Goal: Task Accomplishment & Management: Use online tool/utility

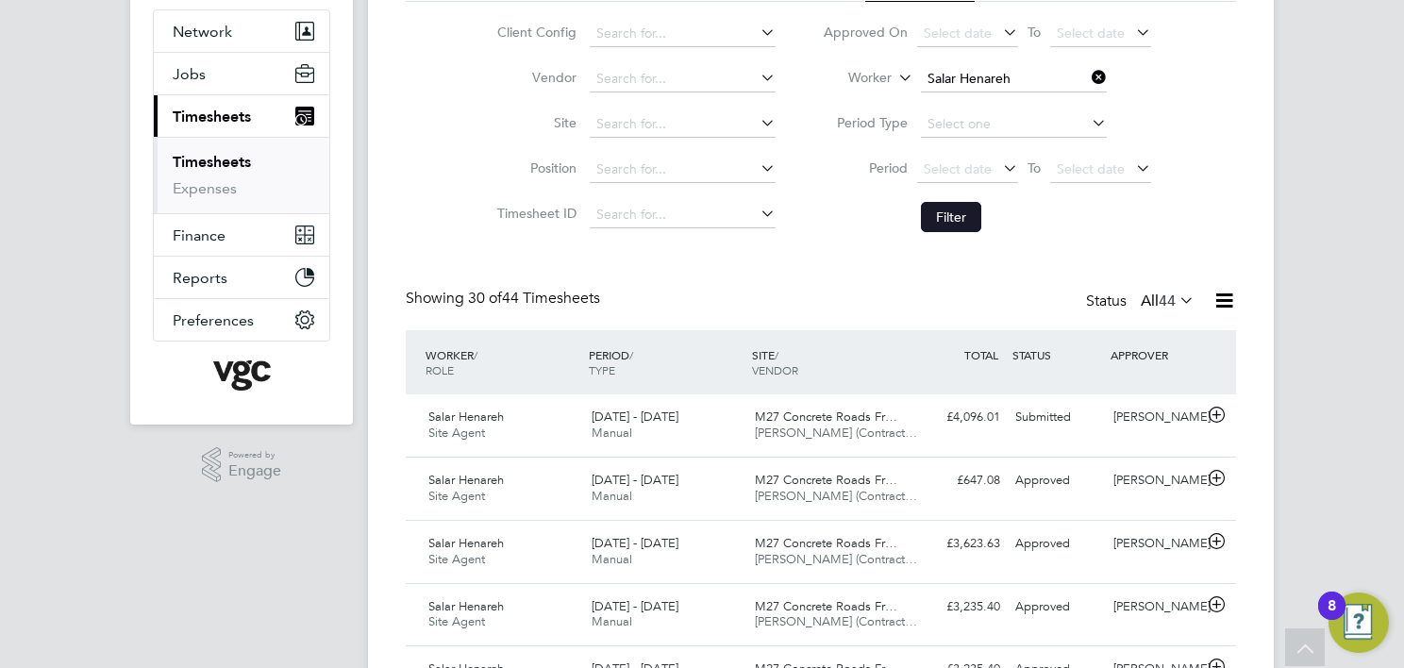
click at [955, 228] on button "Filter" at bounding box center [951, 217] width 60 height 30
click at [820, 406] on div "M27 Concrete Roads Fr… [PERSON_NAME] (Contract…" at bounding box center [829, 425] width 163 height 47
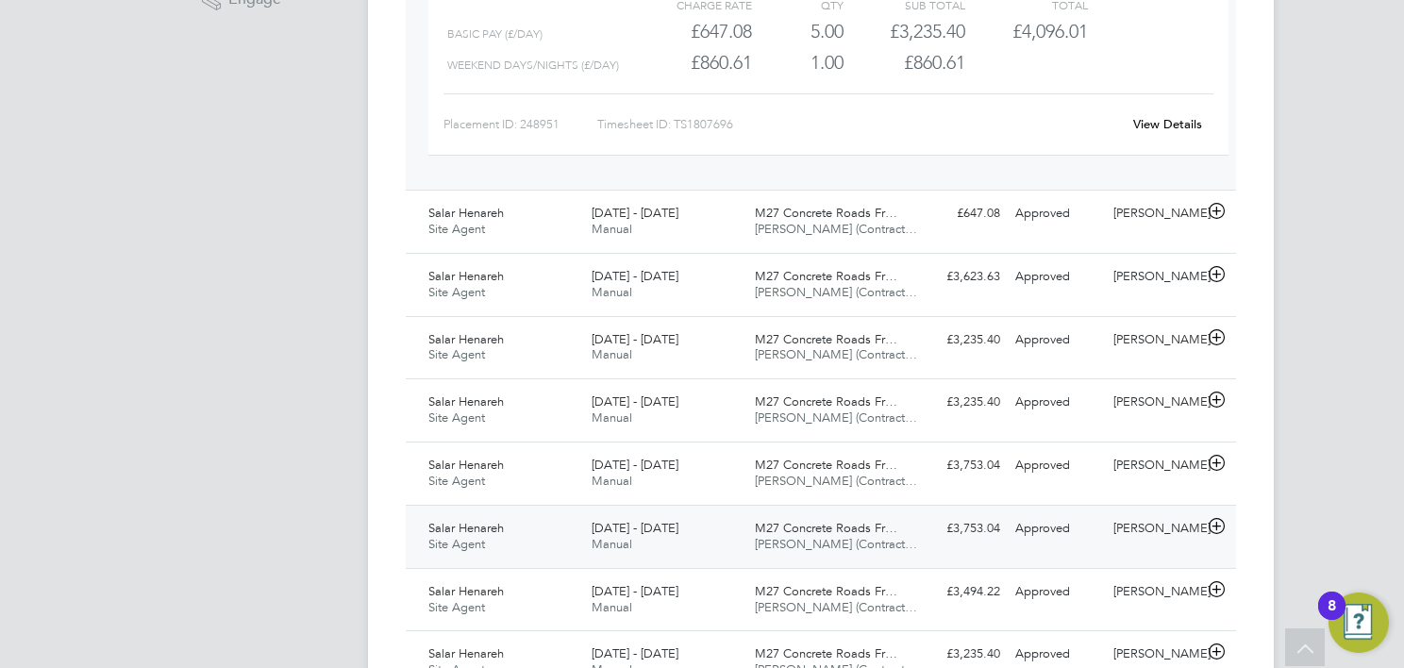
scroll to position [47, 164]
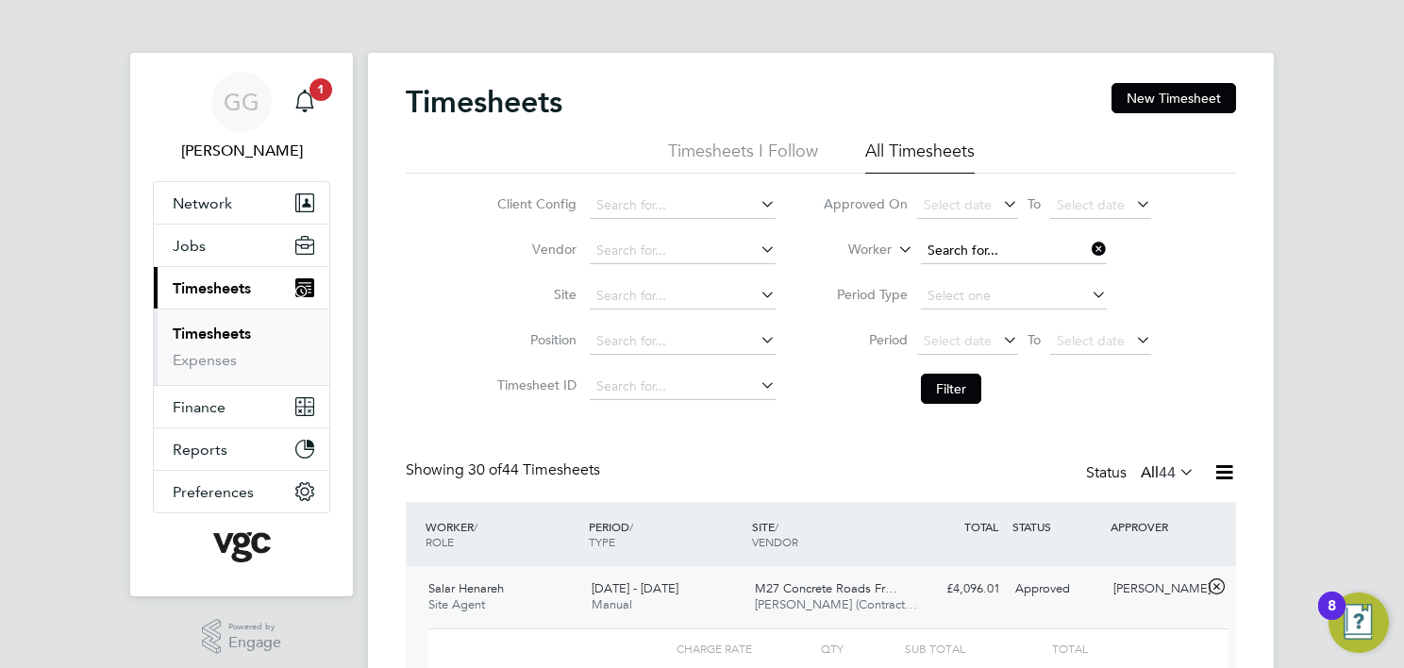
click at [966, 257] on input at bounding box center [1014, 251] width 186 height 26
type input "[PERSON_NAME]"
click at [948, 388] on button "Filter" at bounding box center [951, 389] width 60 height 30
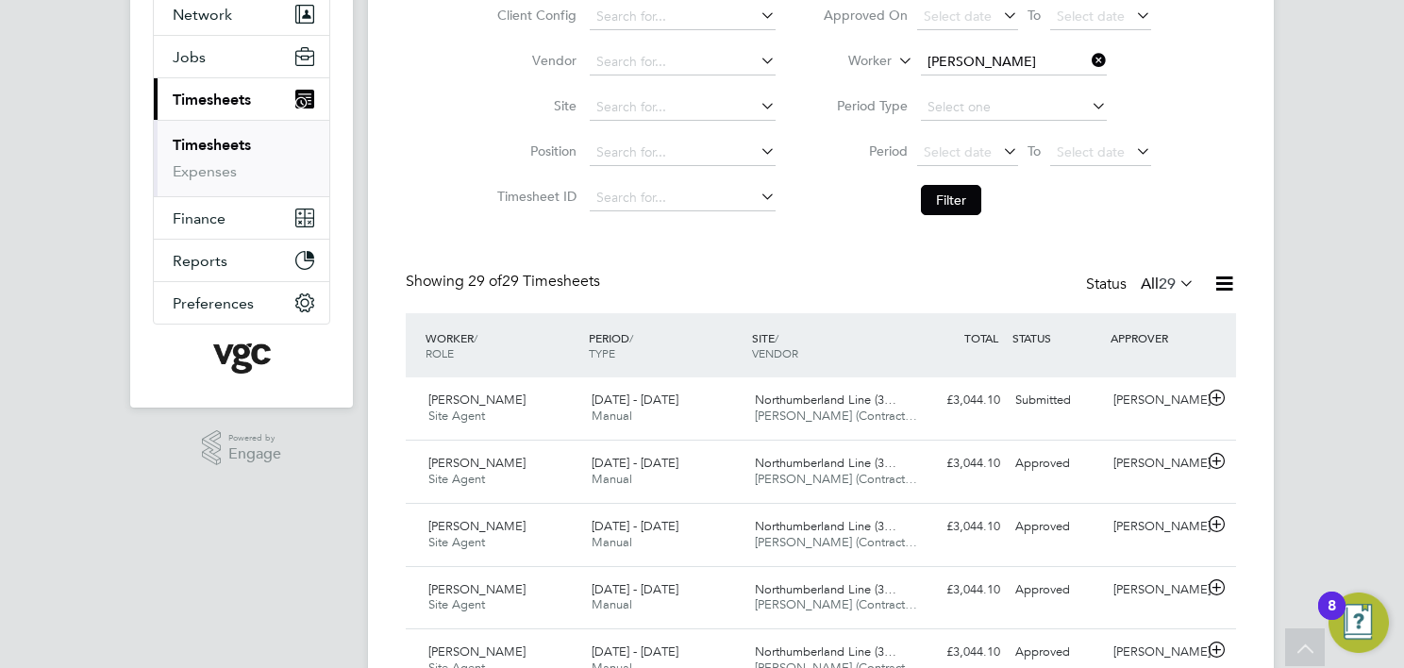
drag, startPoint x: 477, startPoint y: 272, endPoint x: 381, endPoint y: 175, distance: 136.2
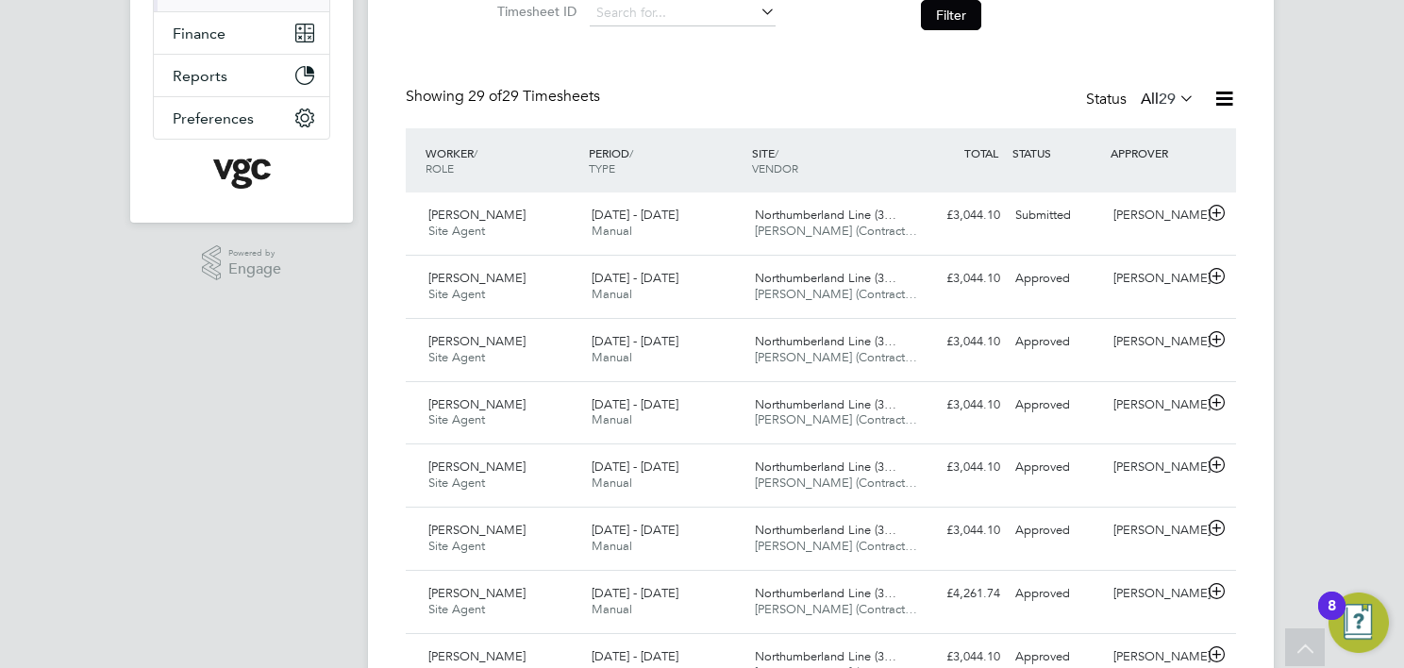
scroll to position [189, 0]
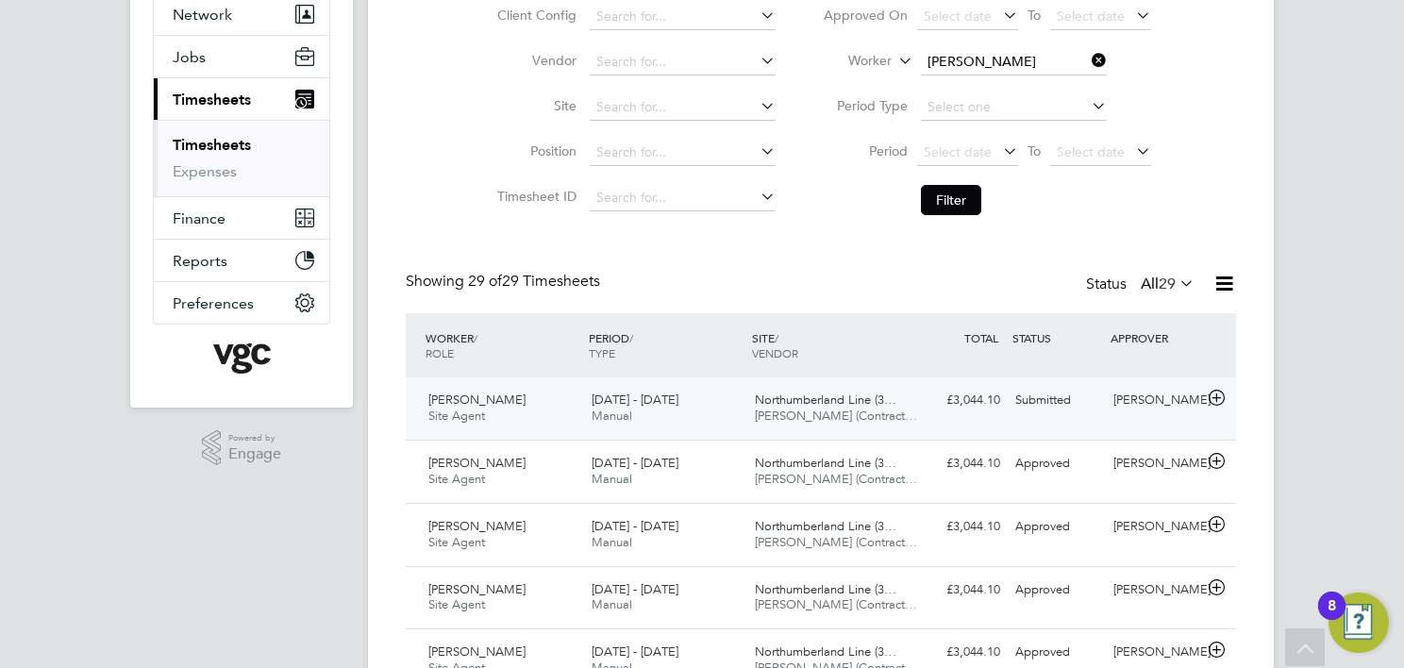
drag, startPoint x: 814, startPoint y: 446, endPoint x: 804, endPoint y: 434, distance: 15.5
click at [815, 440] on div "[PERSON_NAME] Site Agent [DATE] - [DATE] [DATE] - [DATE] Manual Northumberland …" at bounding box center [821, 471] width 831 height 63
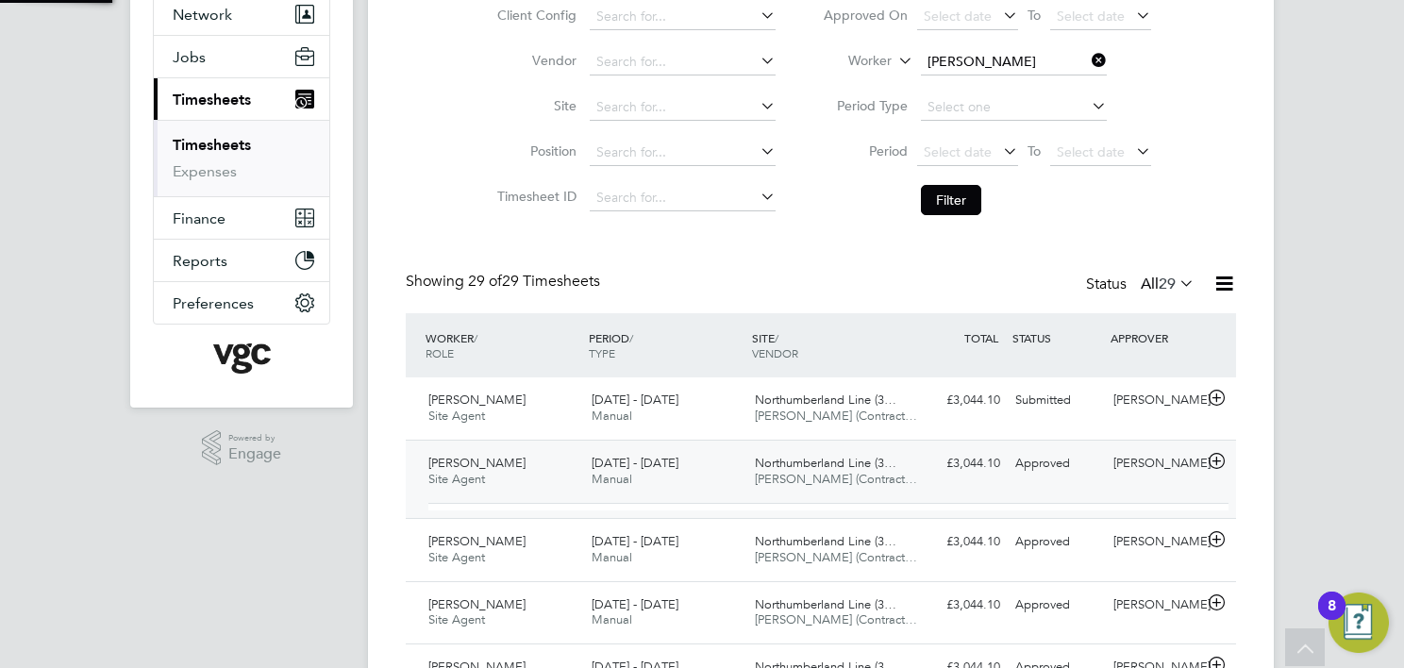
scroll to position [31, 183]
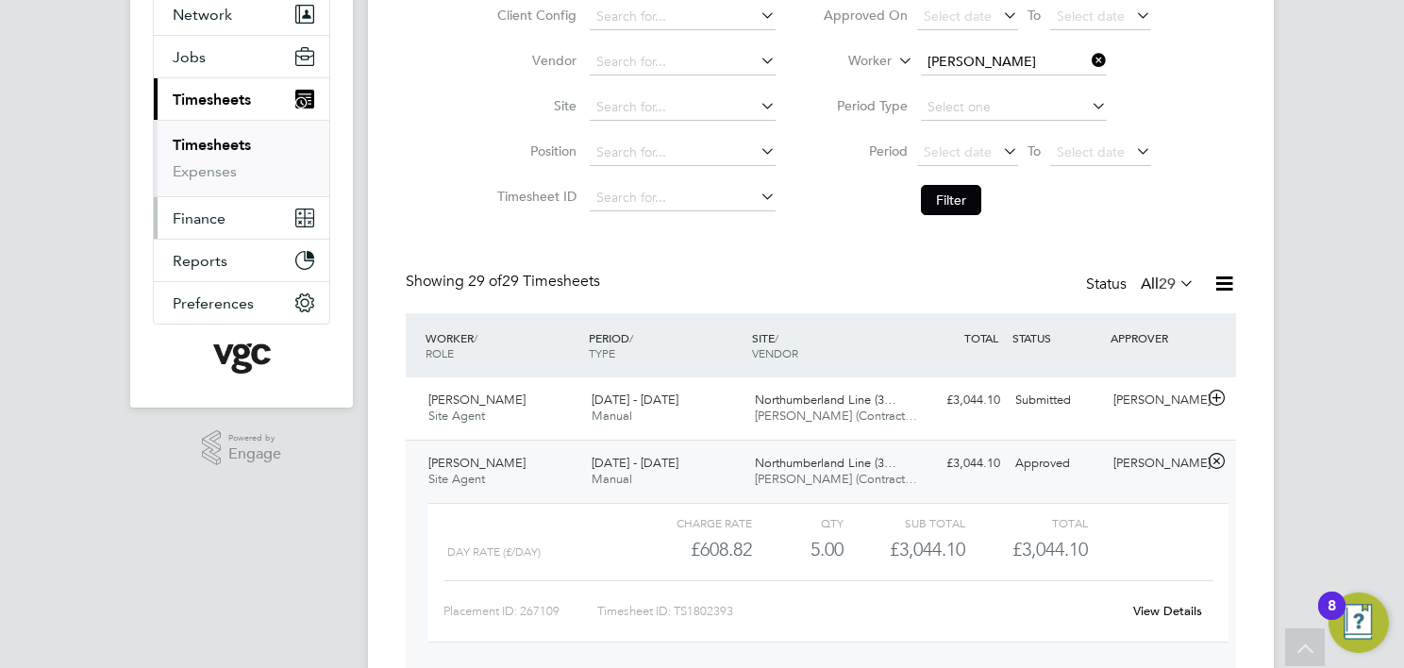
click at [212, 222] on span "Finance" at bounding box center [199, 219] width 53 height 18
click at [978, 60] on input at bounding box center [1014, 62] width 186 height 26
type input "[PERSON_NAME]"
click at [938, 51] on input at bounding box center [1014, 62] width 186 height 26
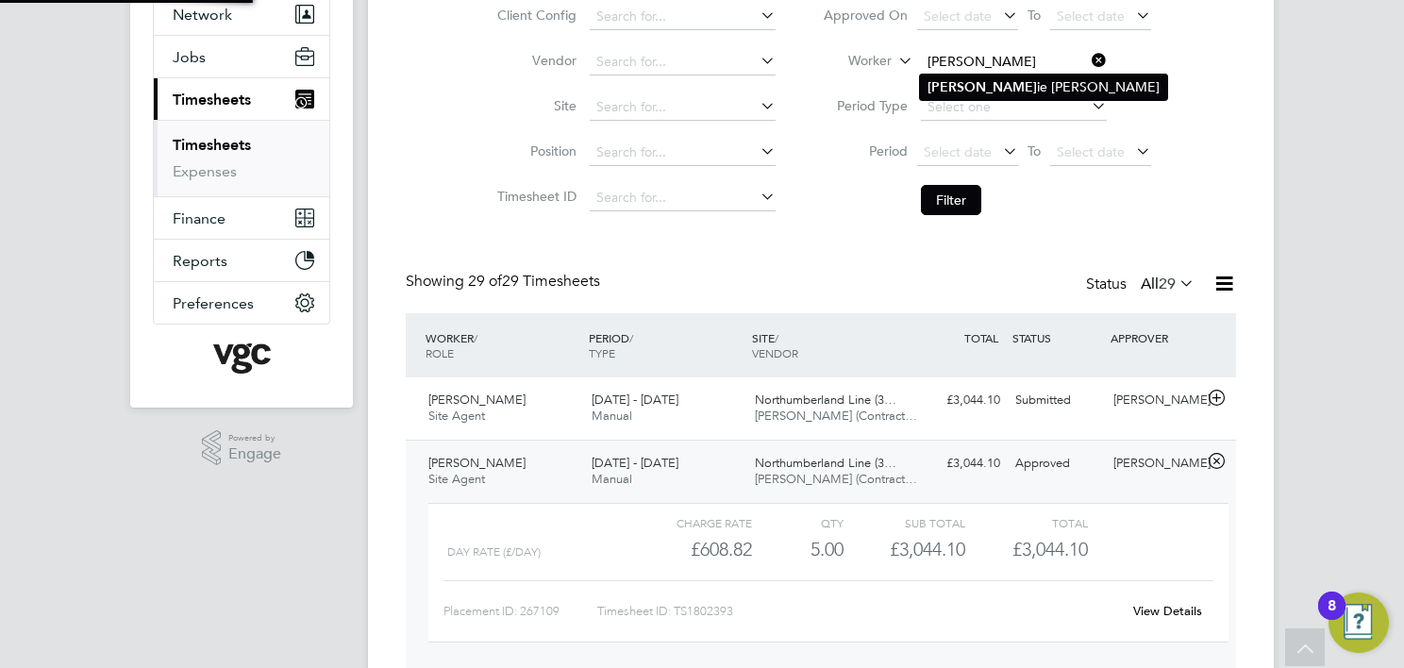
click at [1050, 83] on li "[PERSON_NAME] ie [PERSON_NAME]" at bounding box center [1043, 87] width 247 height 25
type input "[PERSON_NAME]"
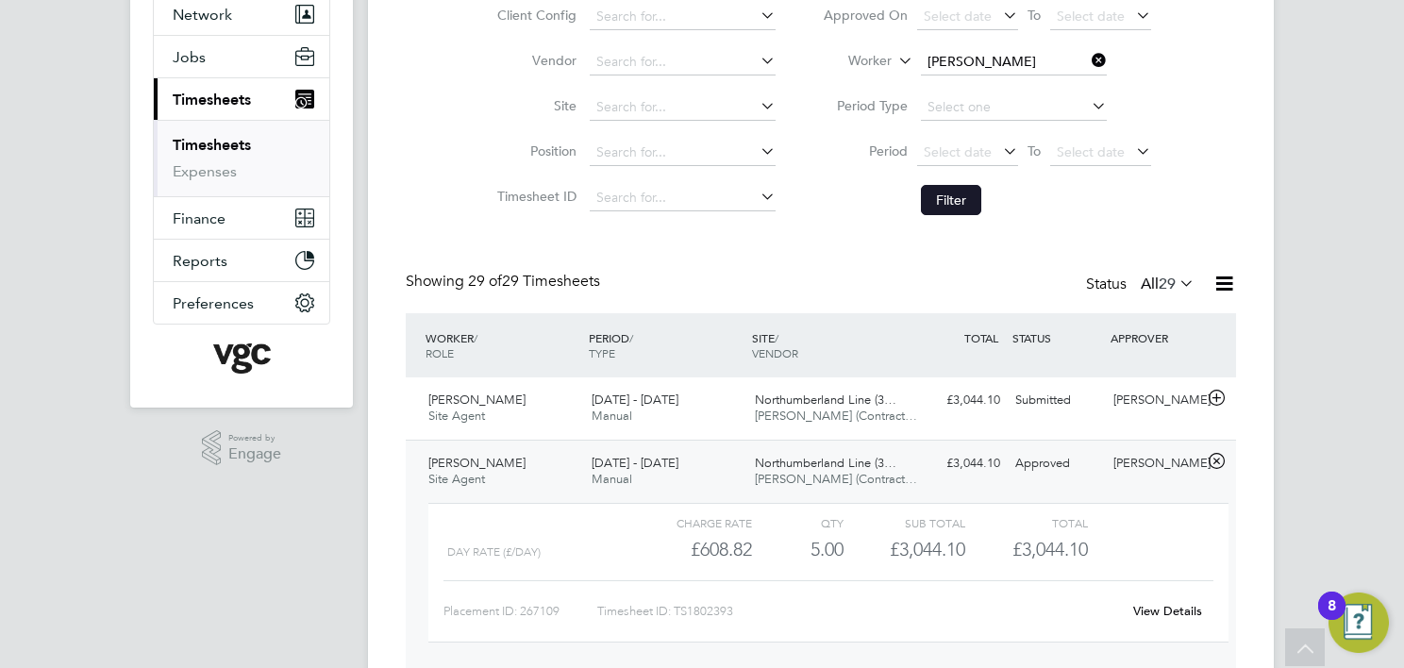
click at [949, 197] on button "Filter" at bounding box center [951, 200] width 60 height 30
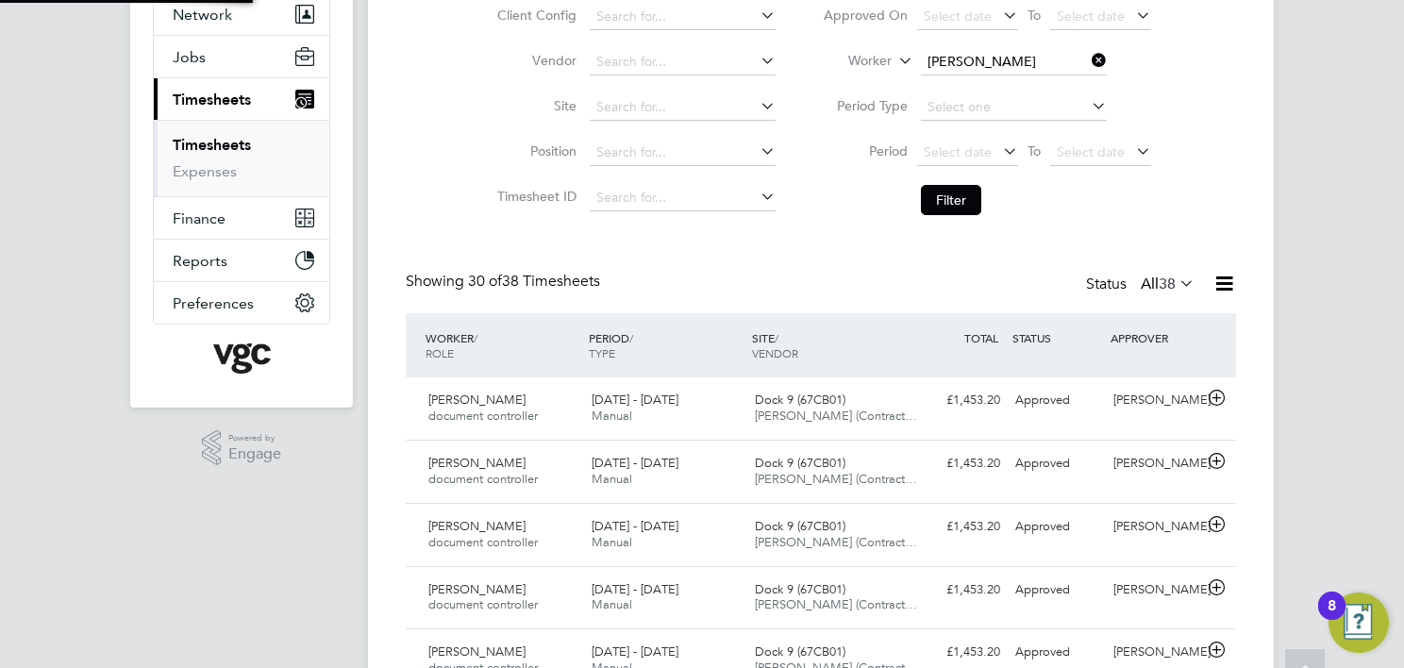
scroll to position [8, 9]
click at [993, 68] on input at bounding box center [1014, 62] width 186 height 26
click at [989, 76] on li "[PERSON_NAME]" at bounding box center [1013, 87] width 187 height 25
type input "[PERSON_NAME]"
click at [971, 218] on li "Filter" at bounding box center [987, 200] width 376 height 49
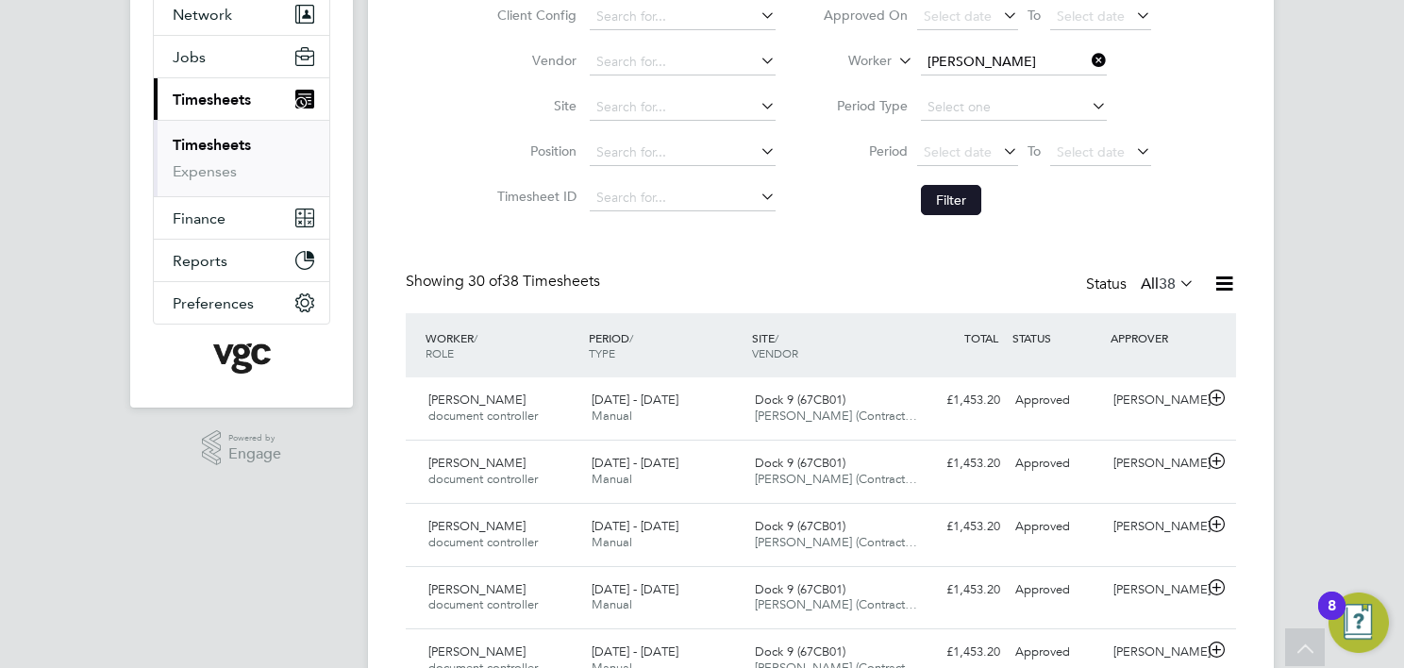
click at [946, 190] on button "Filter" at bounding box center [951, 200] width 60 height 30
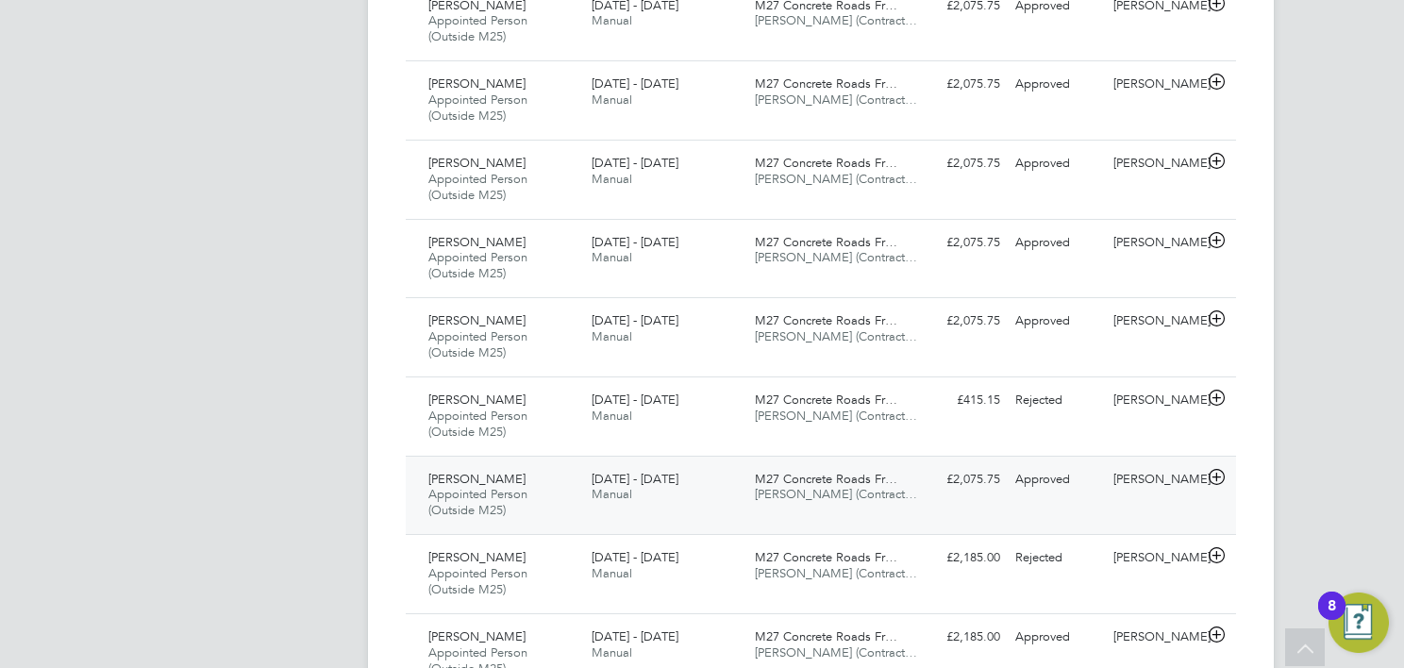
scroll to position [755, 0]
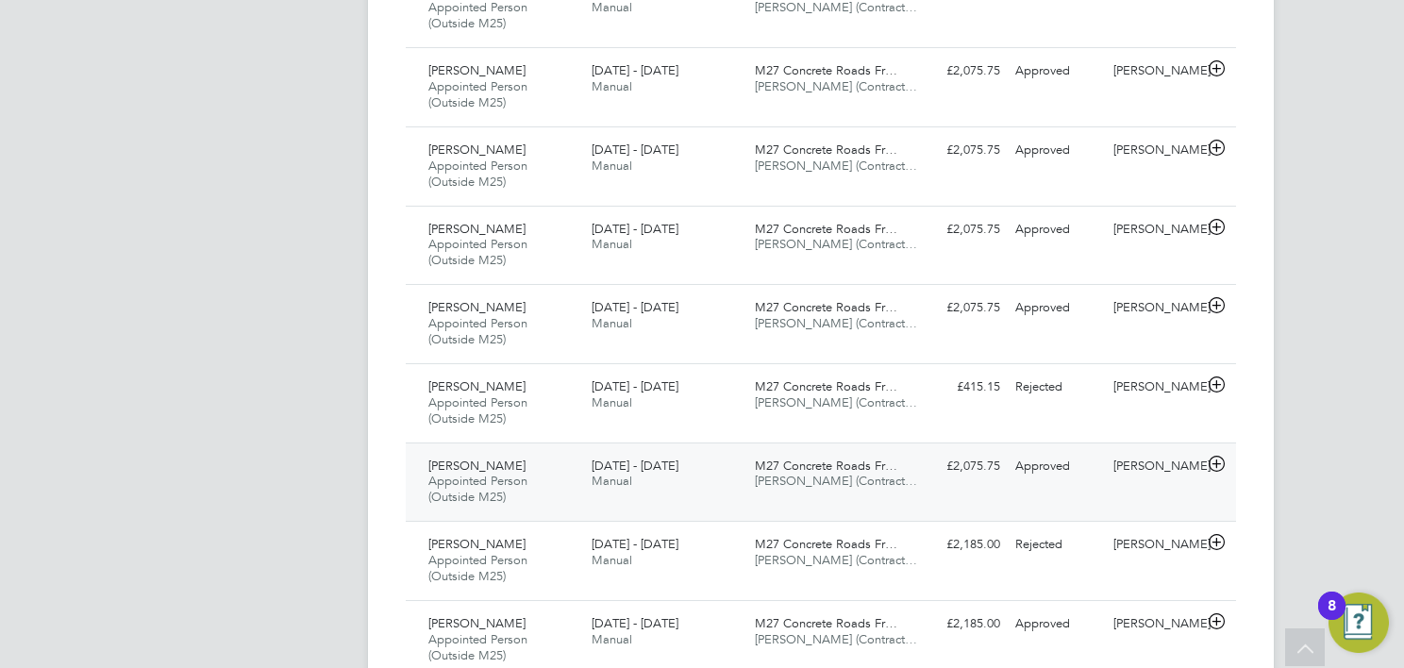
click at [841, 480] on span "[PERSON_NAME] (Contract…" at bounding box center [836, 481] width 162 height 16
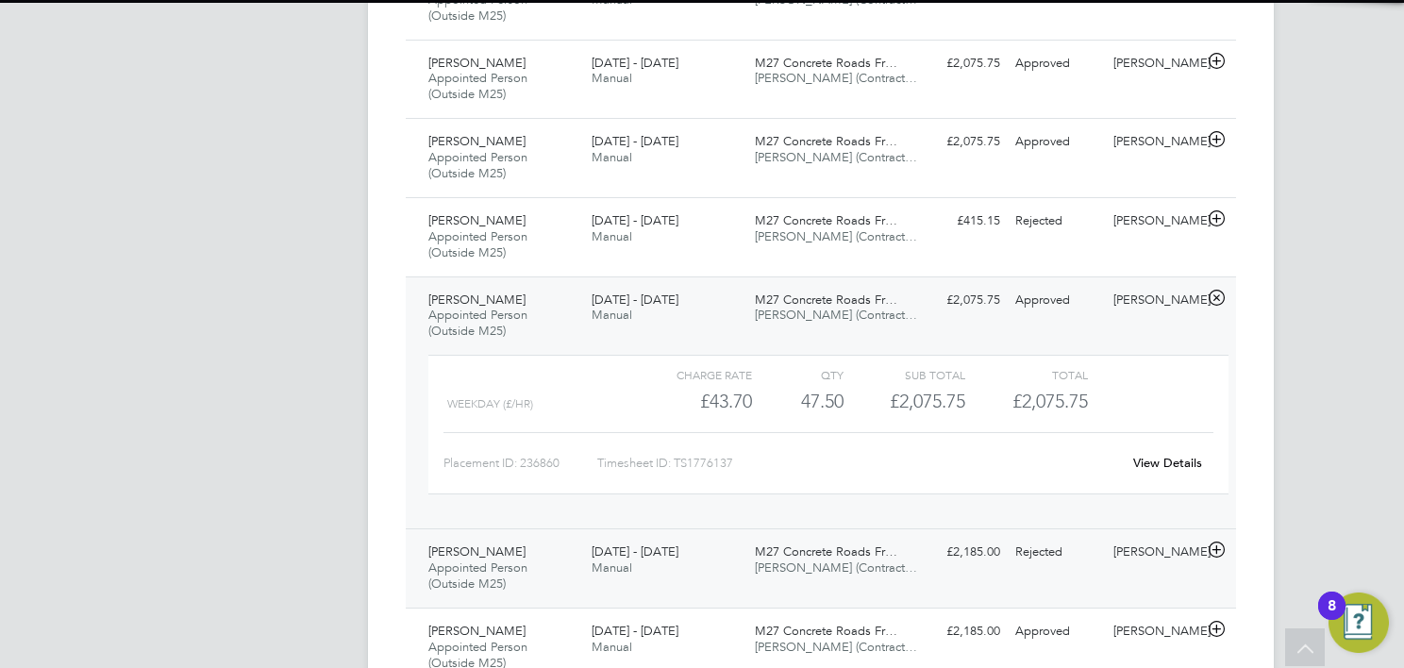
scroll to position [1038, 0]
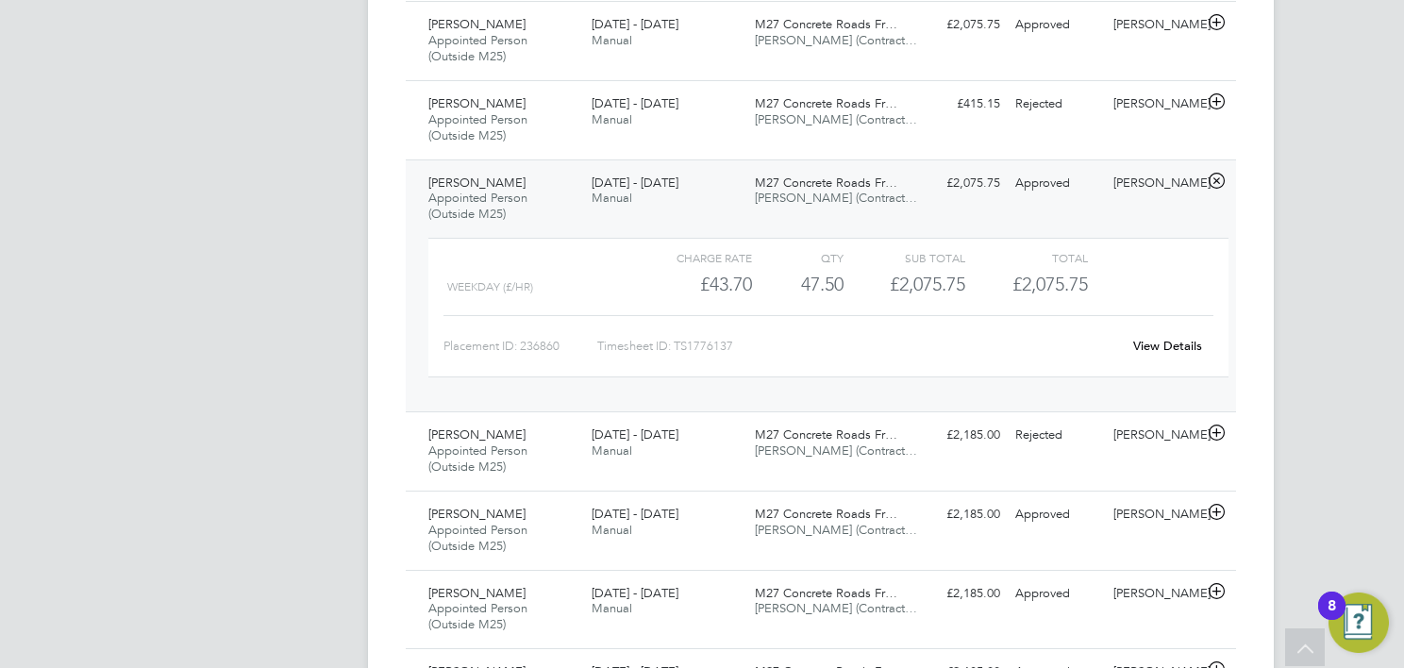
click at [1153, 335] on div "View Details" at bounding box center [1167, 346] width 92 height 30
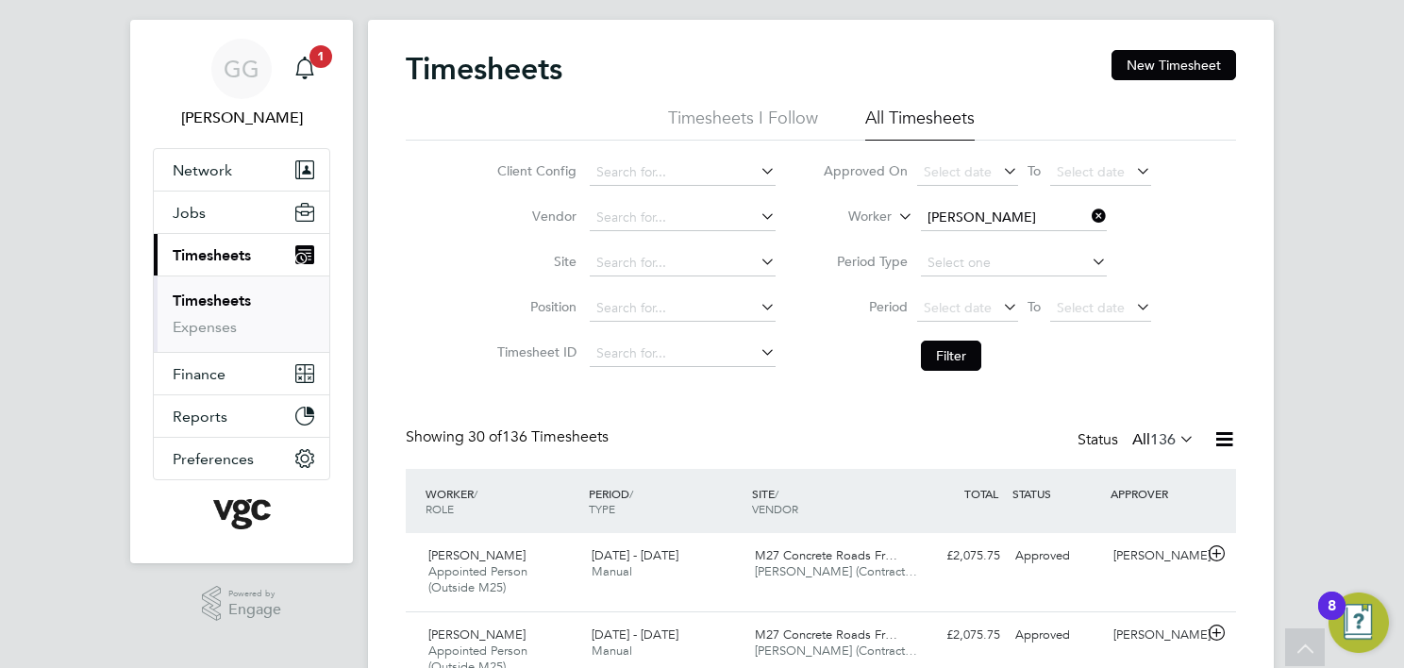
scroll to position [0, 0]
